Goal: Transaction & Acquisition: Book appointment/travel/reservation

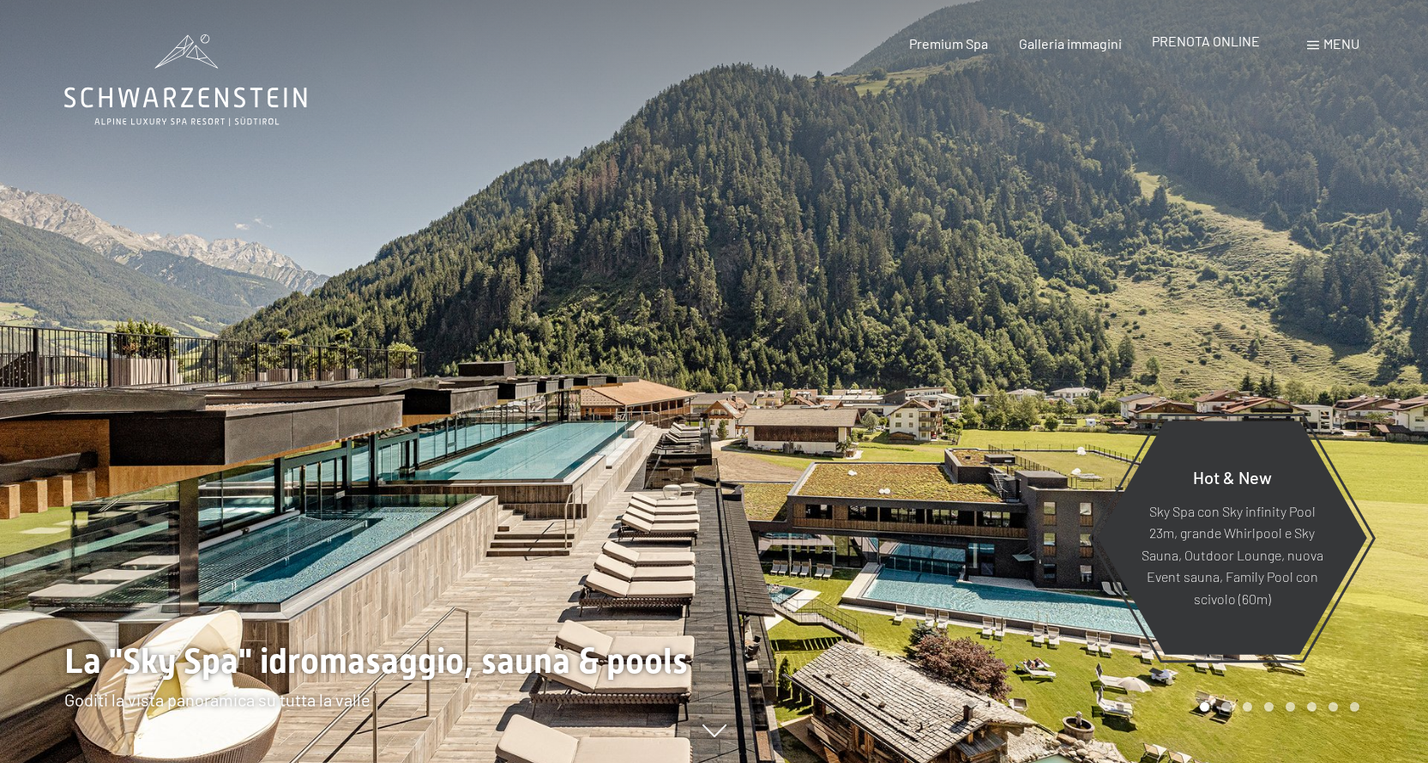
click at [1167, 39] on span "PRENOTA ONLINE" at bounding box center [1206, 41] width 108 height 16
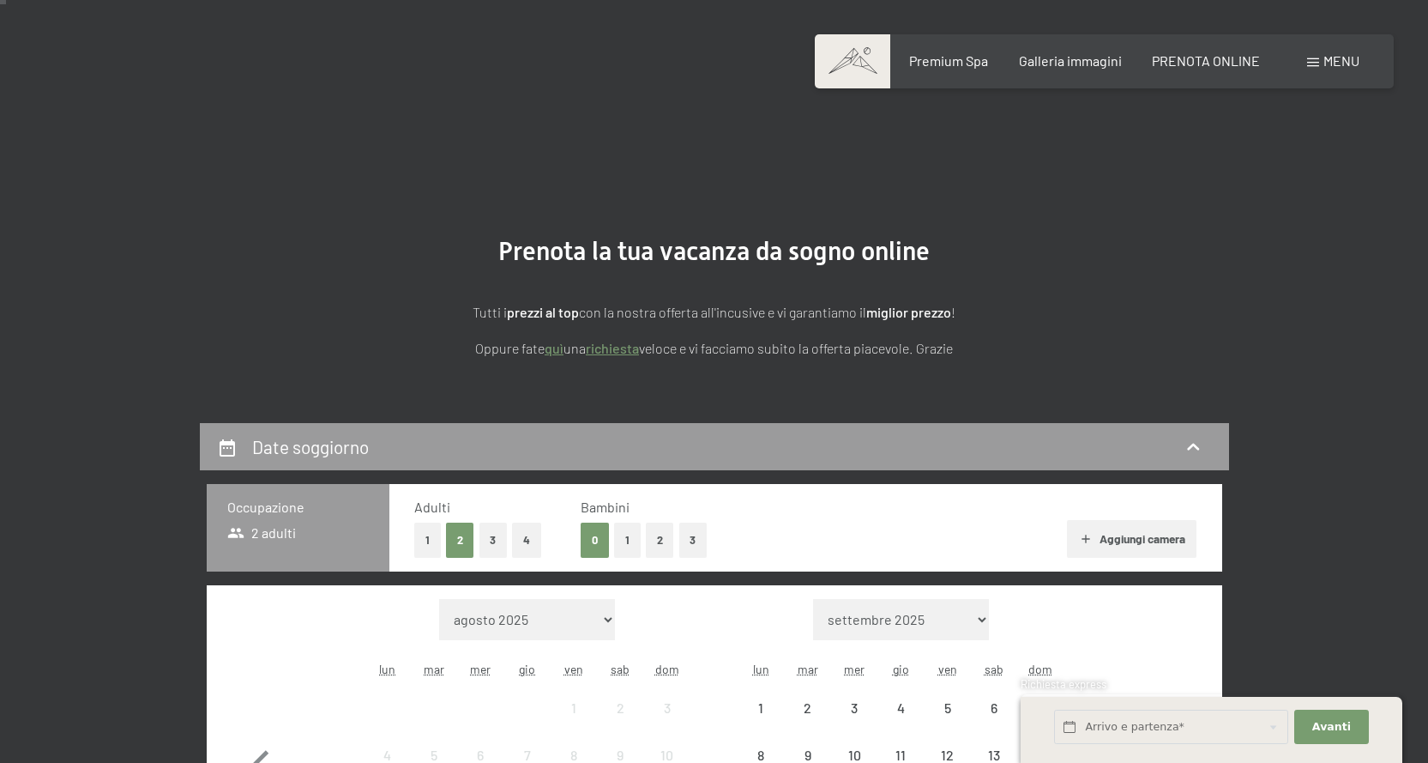
scroll to position [257, 0]
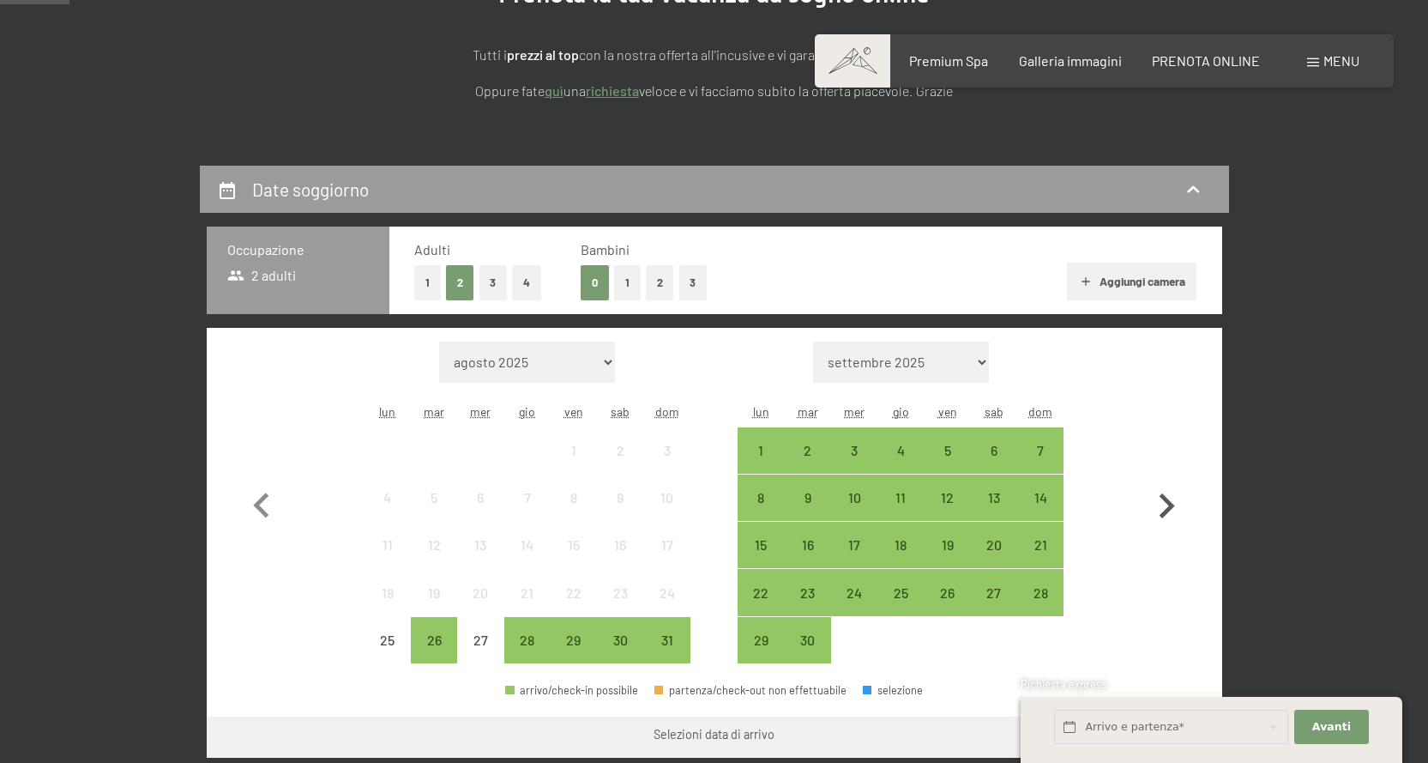
click at [1162, 508] on icon "button" at bounding box center [1167, 506] width 50 height 50
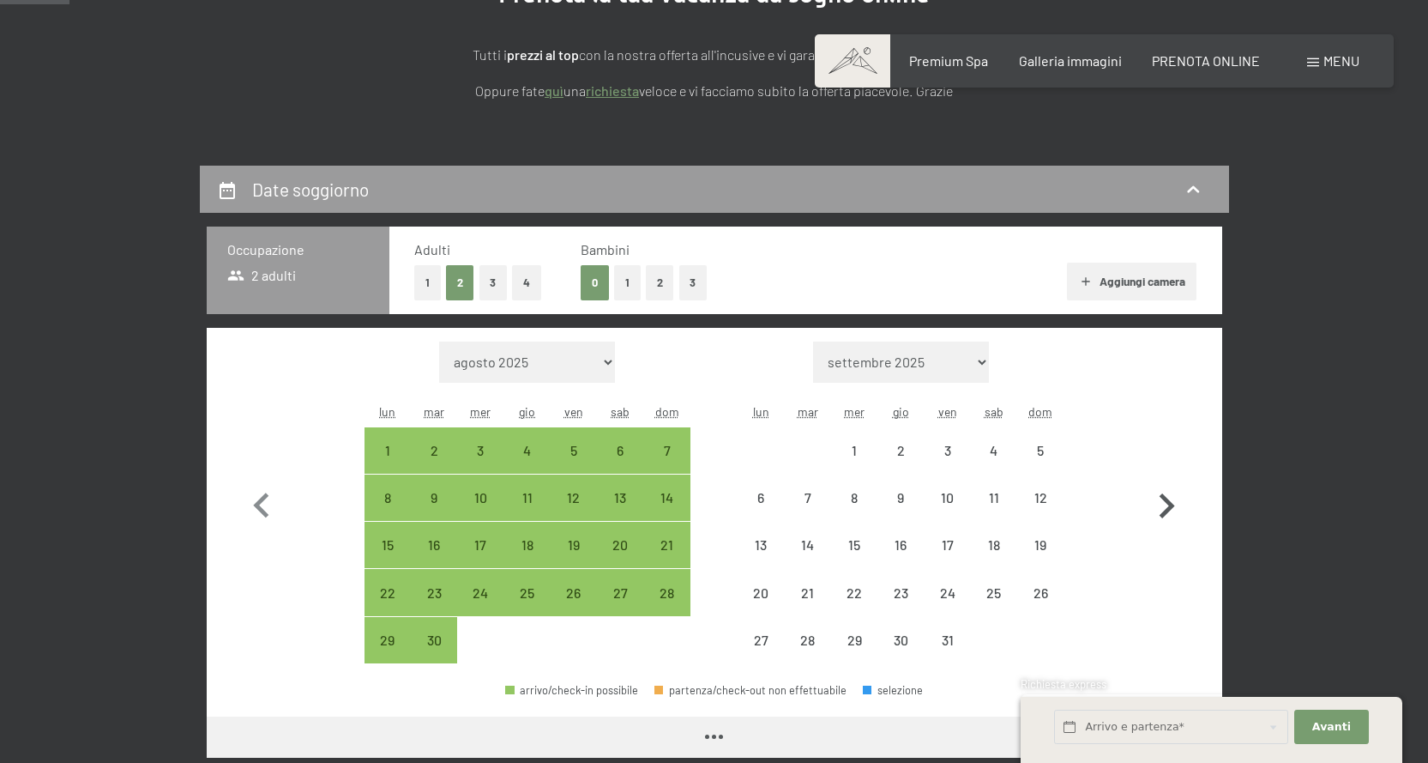
click at [1162, 508] on icon "button" at bounding box center [1167, 506] width 50 height 50
select select "2025-10-01"
select select "2025-11-01"
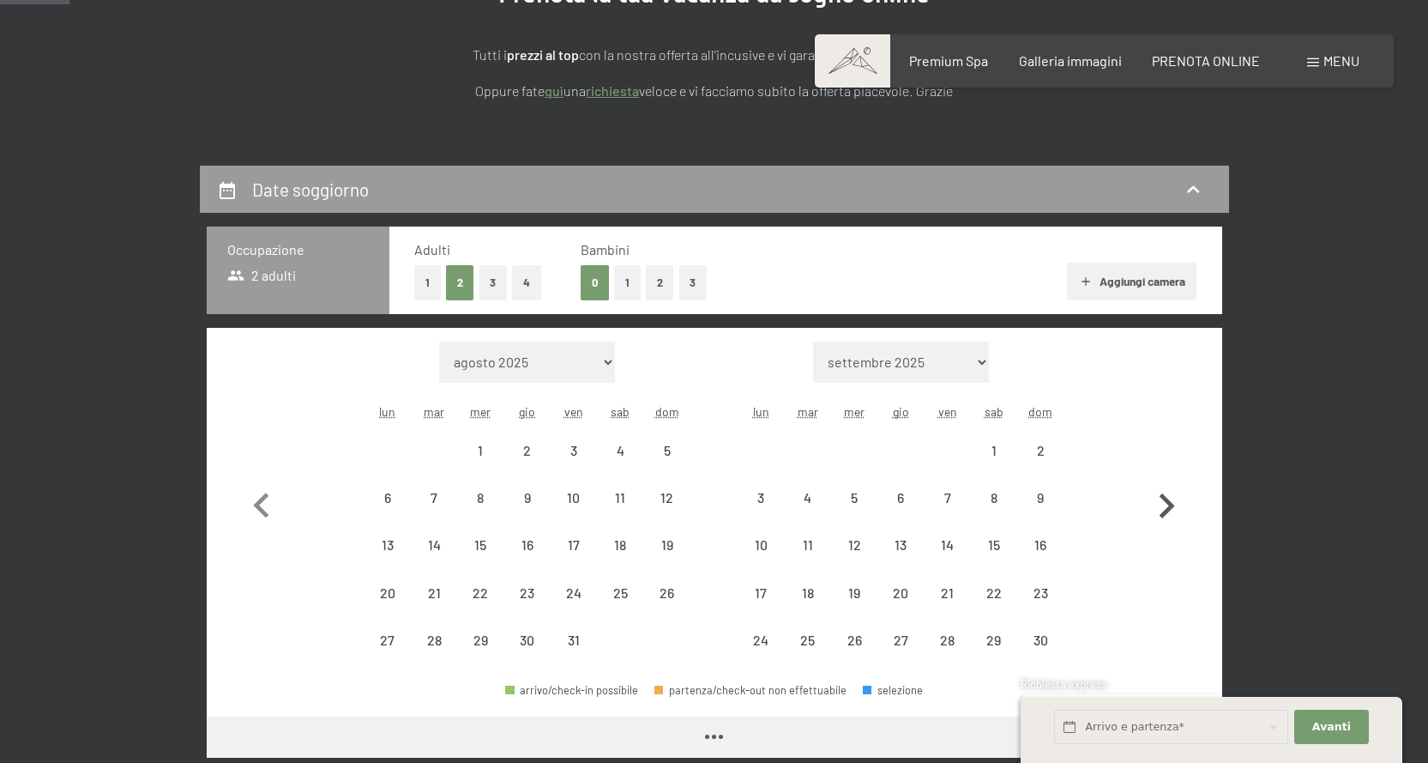
click at [1162, 508] on icon "button" at bounding box center [1167, 506] width 50 height 50
select select "2025-11-01"
select select "2025-12-01"
select select "2025-11-01"
select select "2025-12-01"
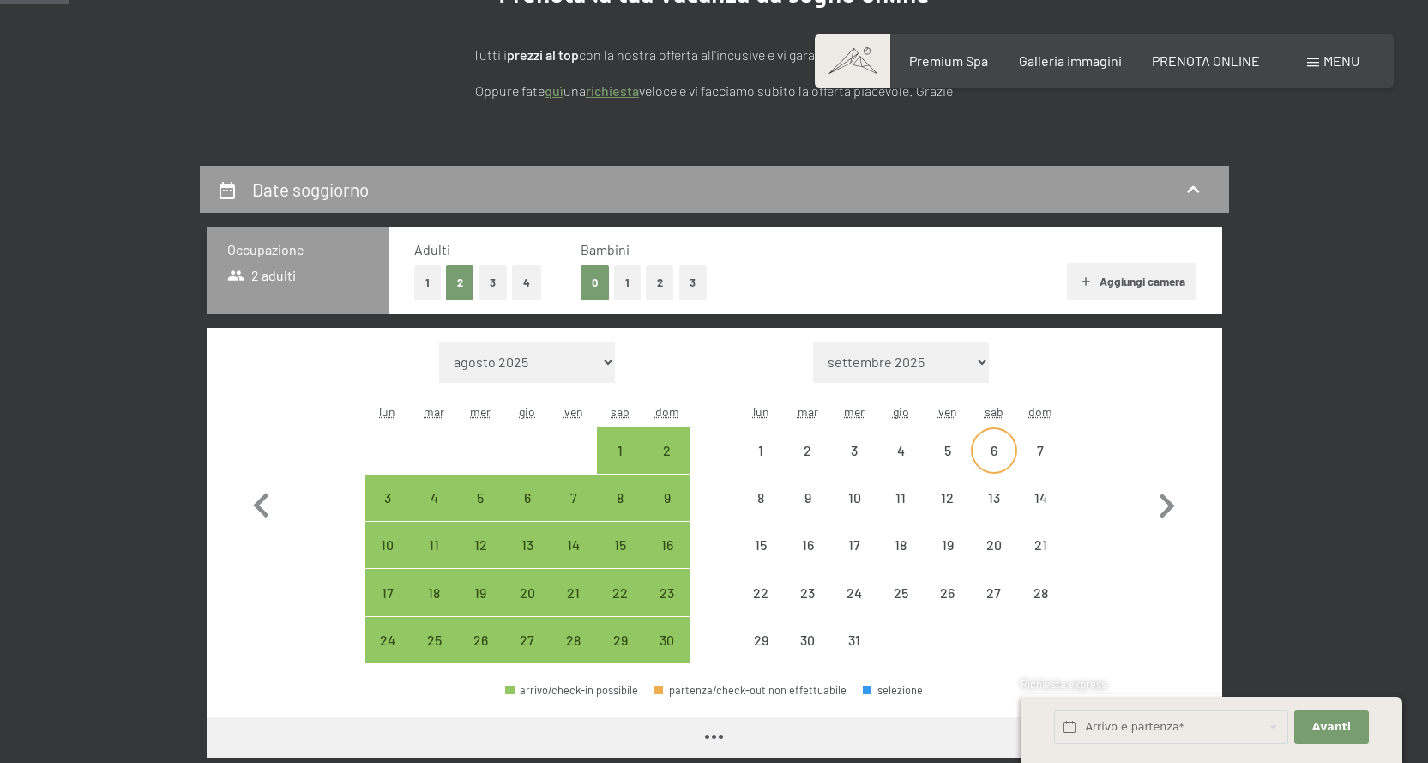
select select "2025-11-01"
select select "2025-12-01"
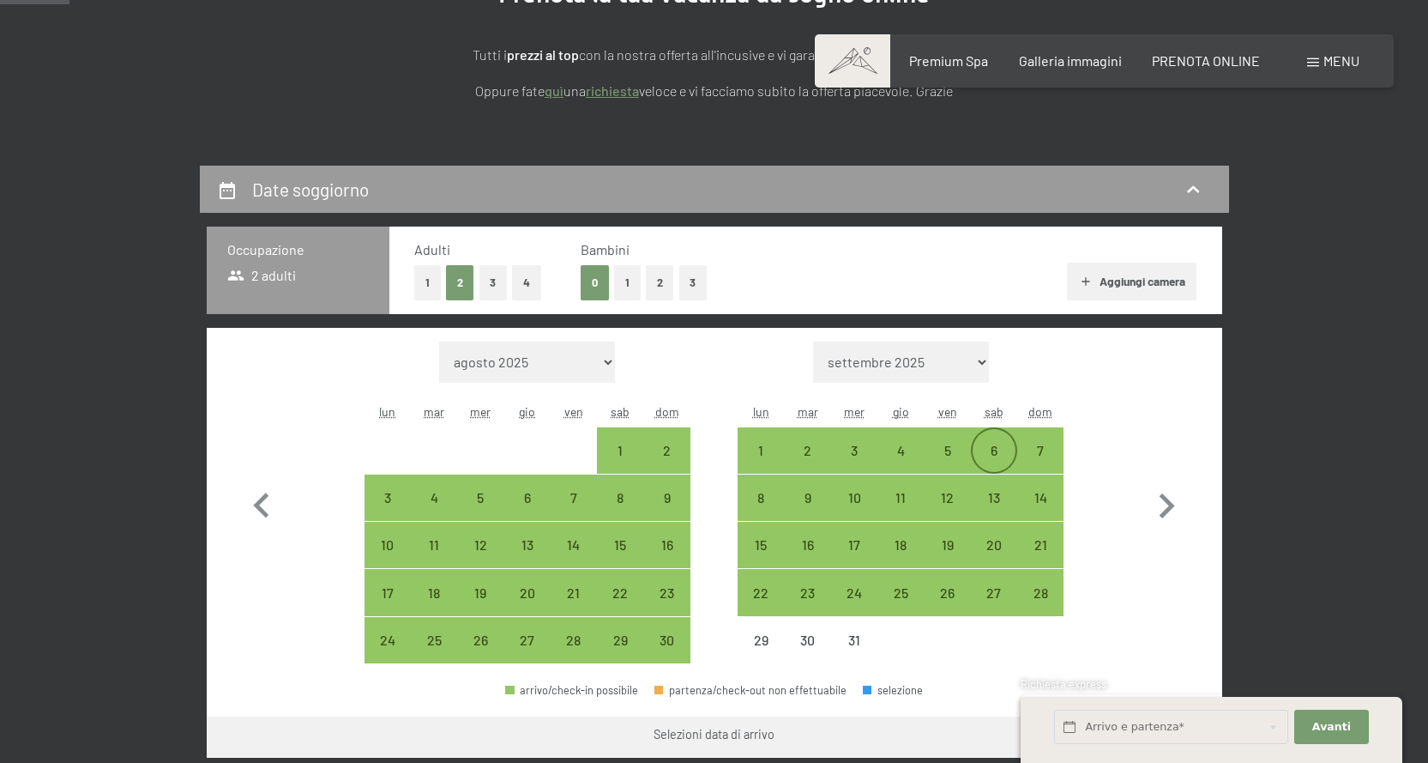
click at [999, 453] on div "6" at bounding box center [994, 464] width 43 height 43
select select "2025-11-01"
select select "2025-12-01"
